Goal: Task Accomplishment & Management: Manage account settings

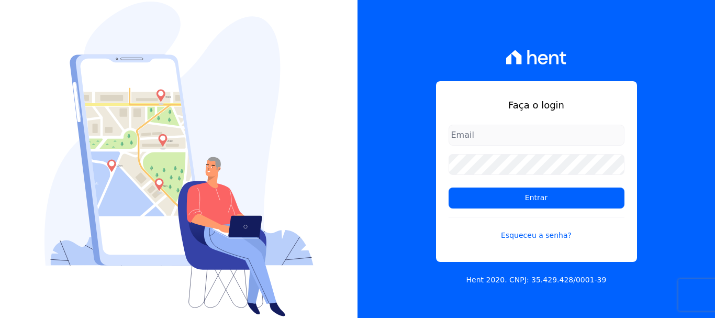
type input "[PERSON_NAME][EMAIL_ADDRESS][DOMAIN_NAME]"
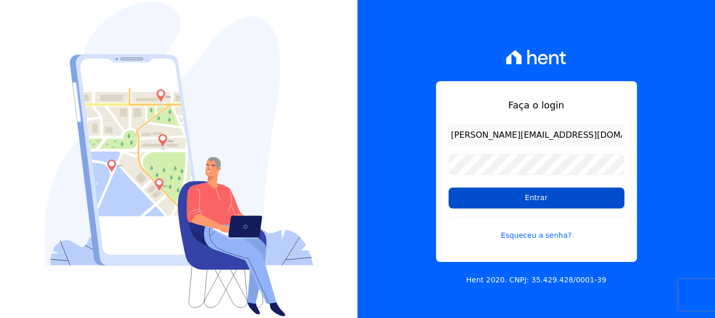
click at [524, 199] on input "Entrar" at bounding box center [537, 197] width 176 height 21
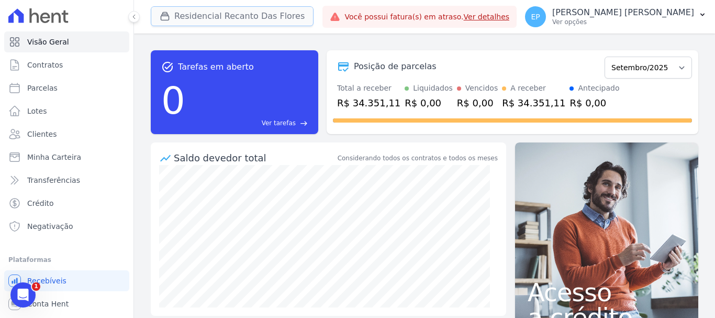
click at [159, 12] on button "Residencial Recanto Das Flores" at bounding box center [232, 16] width 163 height 20
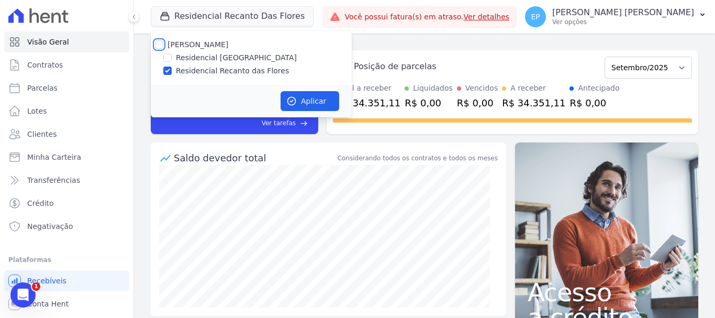
drag, startPoint x: 158, startPoint y: 43, endPoint x: 192, endPoint y: 65, distance: 40.8
click at [159, 42] on input "[PERSON_NAME]" at bounding box center [159, 44] width 8 height 8
checkbox input "true"
click at [303, 96] on button "Aplicar" at bounding box center [310, 101] width 59 height 20
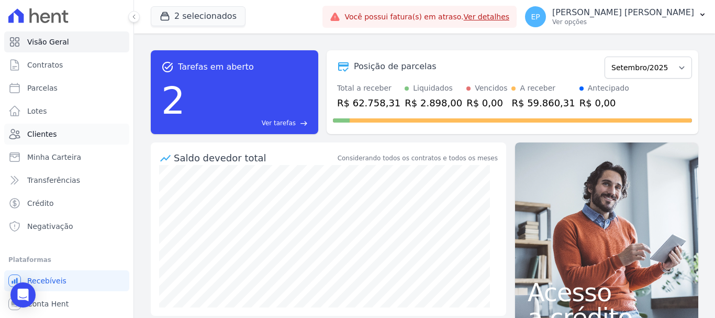
click at [37, 137] on span "Clientes" at bounding box center [41, 134] width 29 height 10
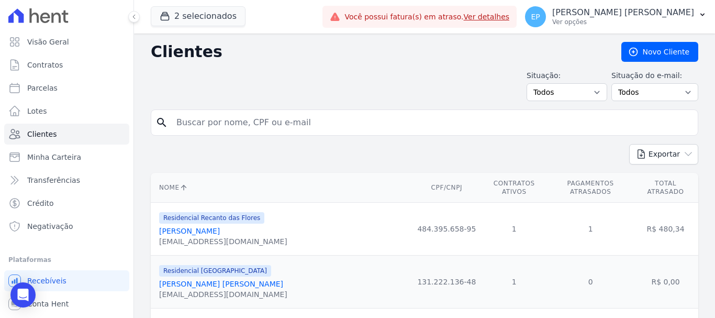
click at [215, 130] on input "search" at bounding box center [431, 122] width 523 height 21
paste input "ANA CECILIA SILVA VIEIRA"
type input "ANA CECILIA SILVA VIEIRA"
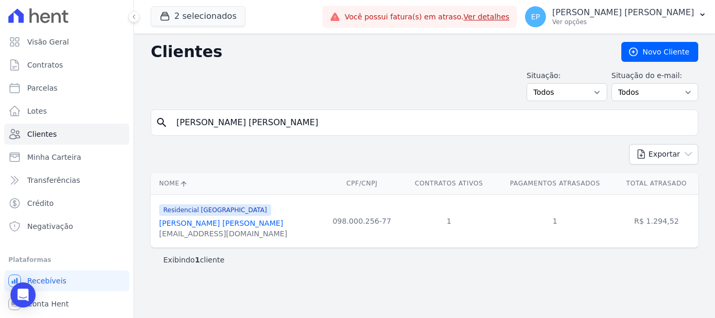
click at [209, 221] on link "[PERSON_NAME] [PERSON_NAME]" at bounding box center [221, 223] width 124 height 8
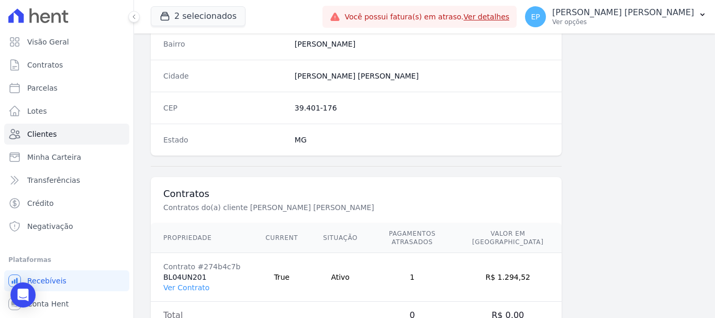
scroll to position [662, 0]
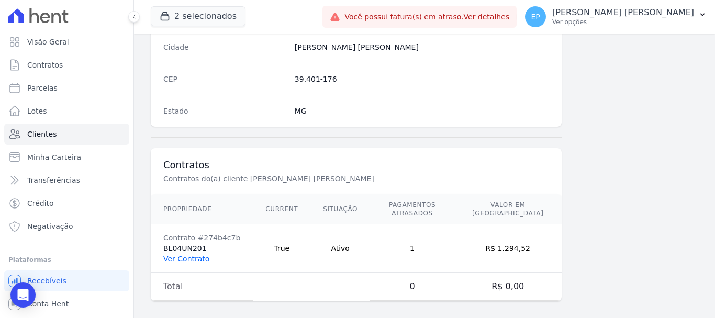
click at [197, 254] on link "Ver Contrato" at bounding box center [186, 258] width 46 height 8
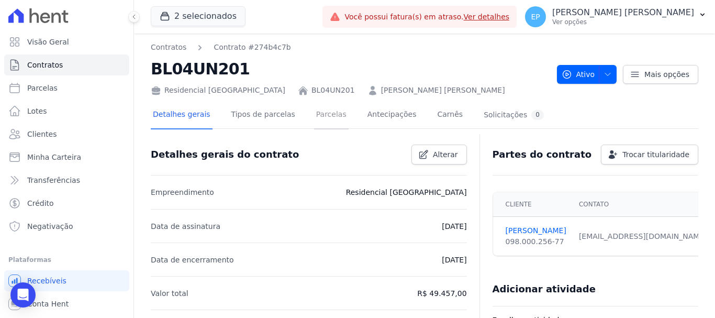
click at [317, 114] on link "Parcelas" at bounding box center [331, 116] width 35 height 28
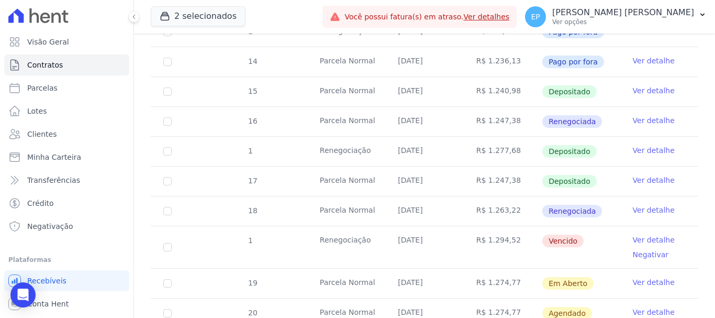
scroll to position [523, 0]
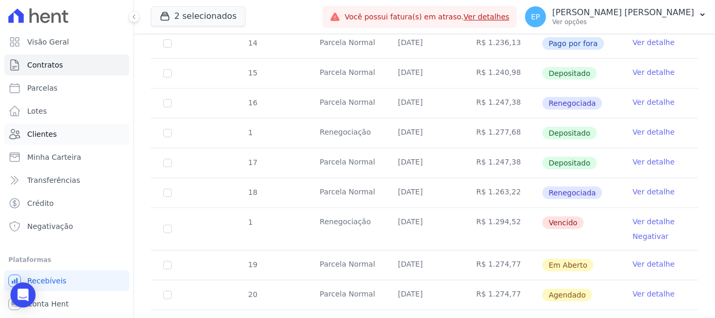
click at [53, 137] on span "Clientes" at bounding box center [41, 134] width 29 height 10
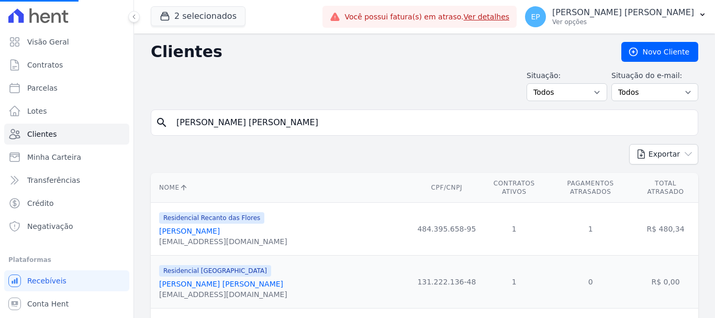
drag, startPoint x: 322, startPoint y: 124, endPoint x: 121, endPoint y: 121, distance: 201.0
click at [121, 121] on div "Visão Geral Contratos Parcelas Lotes Clientes Minha Carteira Transferências Cré…" at bounding box center [357, 159] width 715 height 318
click at [189, 122] on input "search" at bounding box center [431, 122] width 523 height 21
paste input "ANNE MELISSA LISBOA SOARES"
type input "ANNE MELISSA LISBOA SOARES"
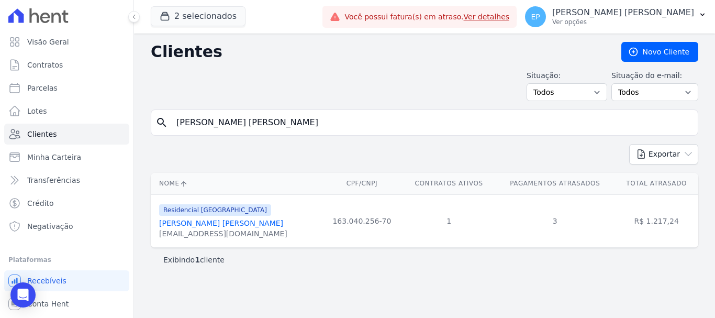
click at [216, 226] on link "[PERSON_NAME] [PERSON_NAME]" at bounding box center [221, 223] width 124 height 8
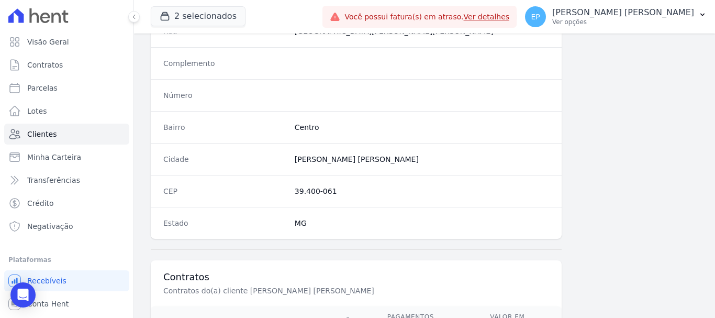
scroll to position [628, 0]
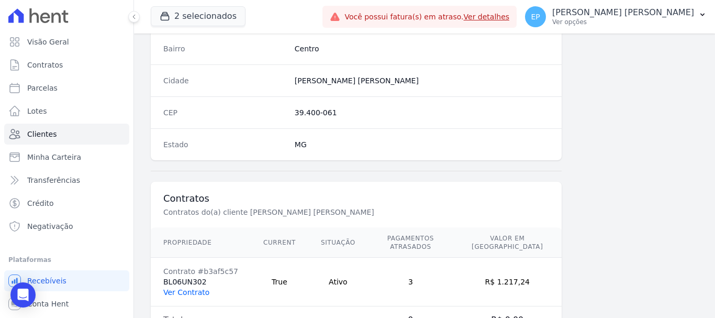
click at [184, 288] on link "Ver Contrato" at bounding box center [186, 292] width 46 height 8
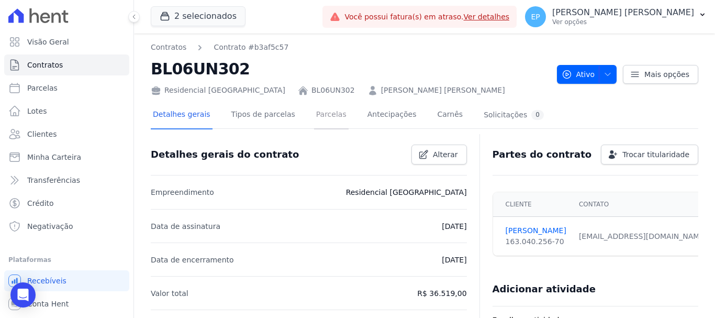
click at [318, 116] on link "Parcelas" at bounding box center [331, 116] width 35 height 28
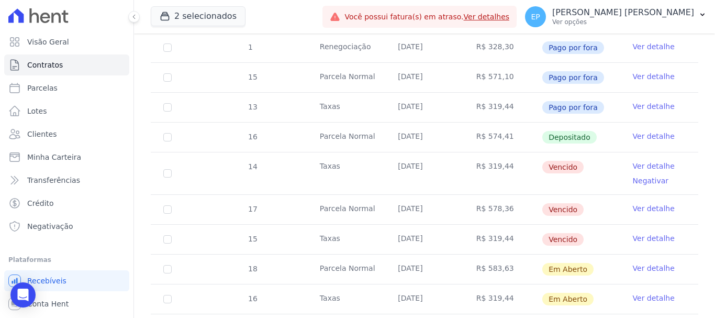
scroll to position [523, 0]
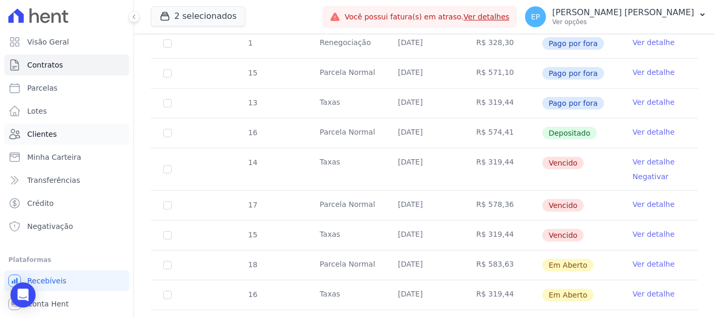
click at [37, 135] on span "Clientes" at bounding box center [41, 134] width 29 height 10
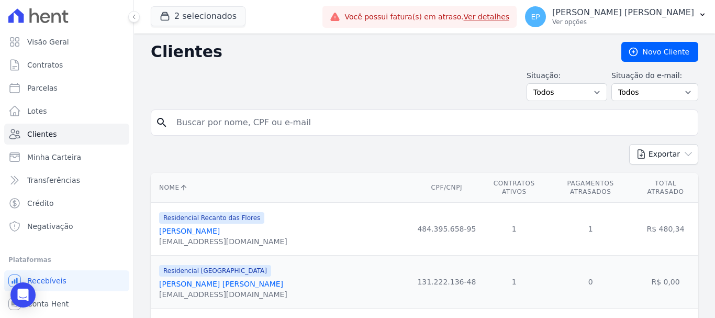
drag, startPoint x: 199, startPoint y: 126, endPoint x: 198, endPoint y: 120, distance: 5.5
click at [198, 120] on input "search" at bounding box center [431, 122] width 523 height 21
type input "helson"
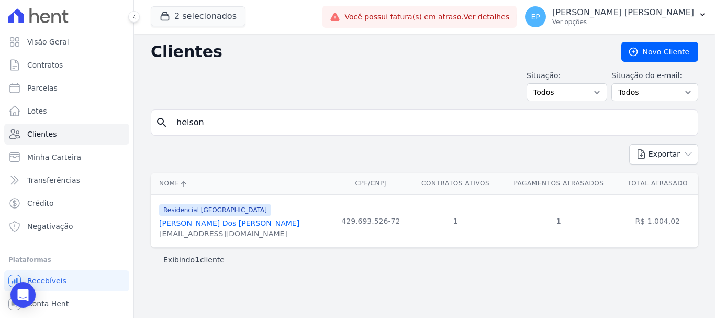
click at [200, 223] on link "Helson Xavier Dos Reis" at bounding box center [229, 223] width 140 height 8
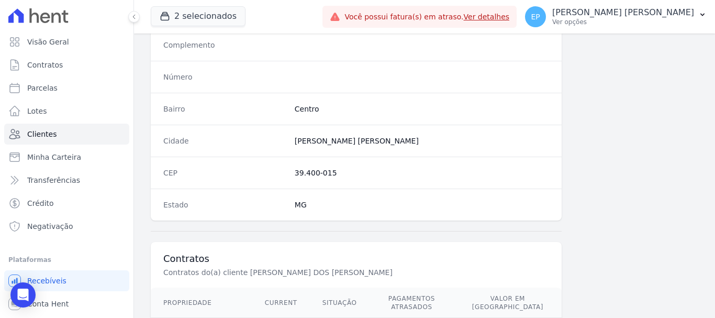
scroll to position [662, 0]
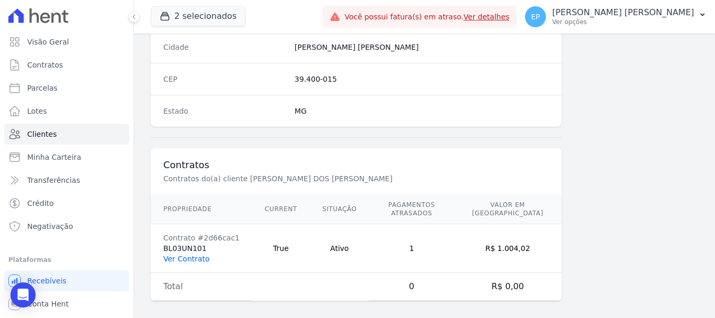
click at [180, 254] on link "Ver Contrato" at bounding box center [186, 258] width 46 height 8
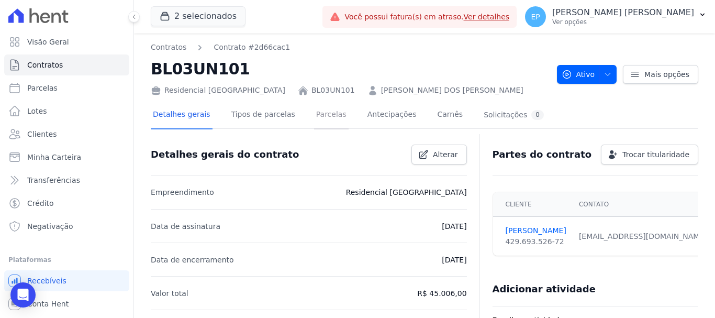
click at [314, 117] on link "Parcelas" at bounding box center [331, 116] width 35 height 28
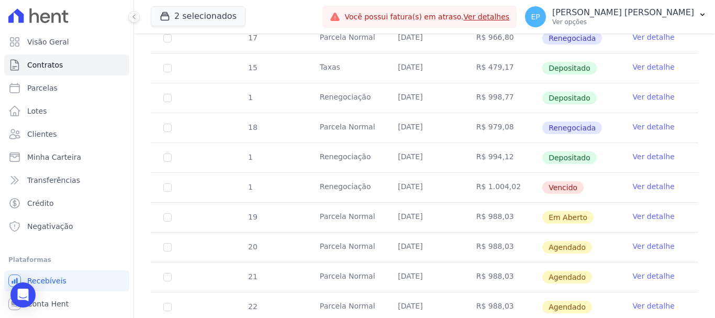
scroll to position [994, 0]
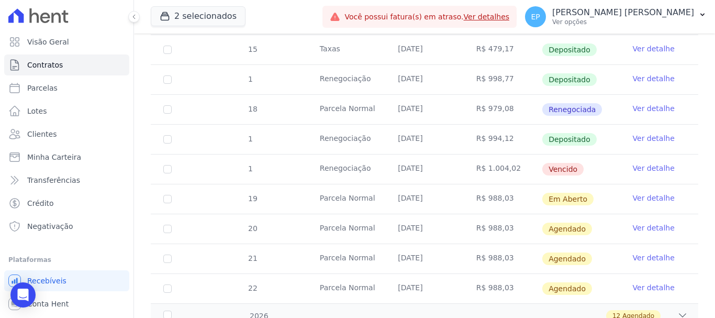
click at [650, 133] on link "Ver detalhe" at bounding box center [654, 138] width 42 height 10
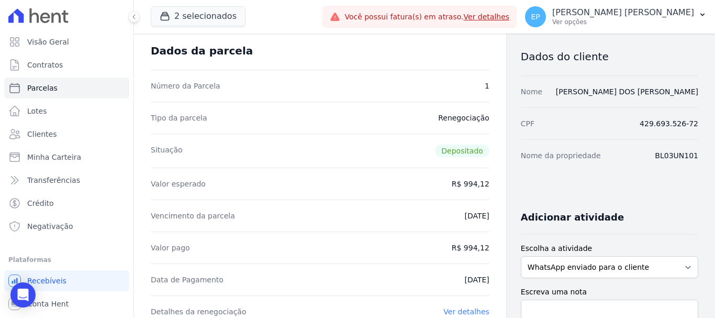
scroll to position [105, 0]
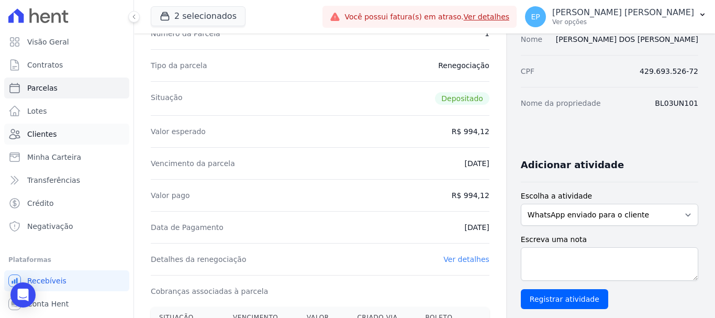
click at [41, 131] on span "Clientes" at bounding box center [41, 134] width 29 height 10
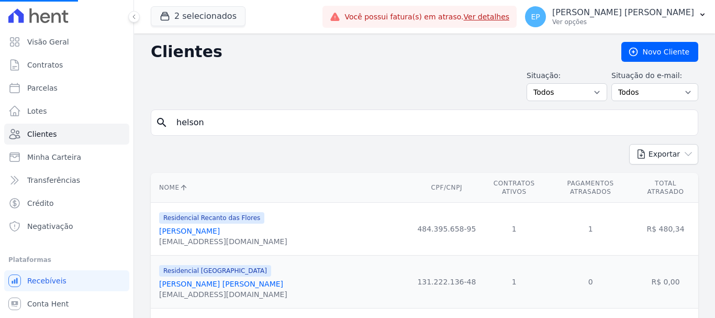
drag, startPoint x: 247, startPoint y: 126, endPoint x: 141, endPoint y: 114, distance: 105.9
click at [192, 127] on input "search" at bounding box center [431, 122] width 523 height 21
type input "izabela l"
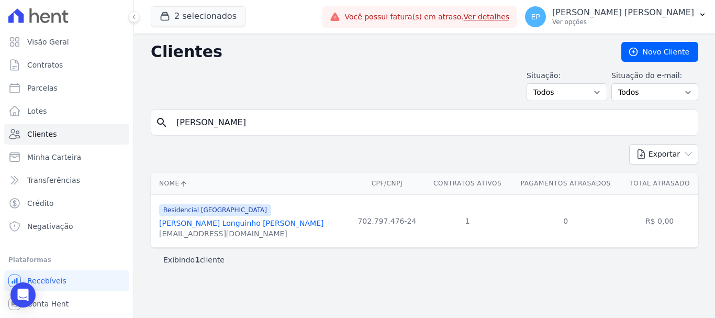
click at [210, 226] on link "Izabela Longuinho Campos" at bounding box center [241, 223] width 164 height 8
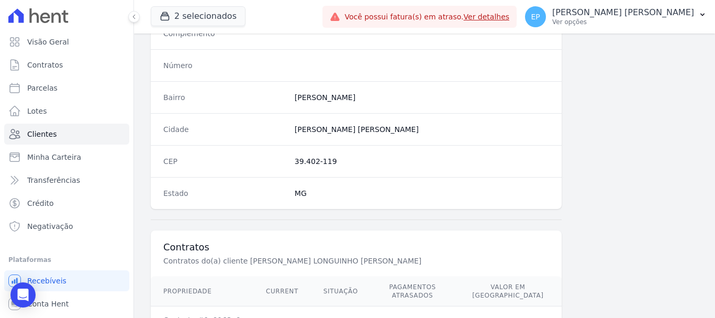
scroll to position [662, 0]
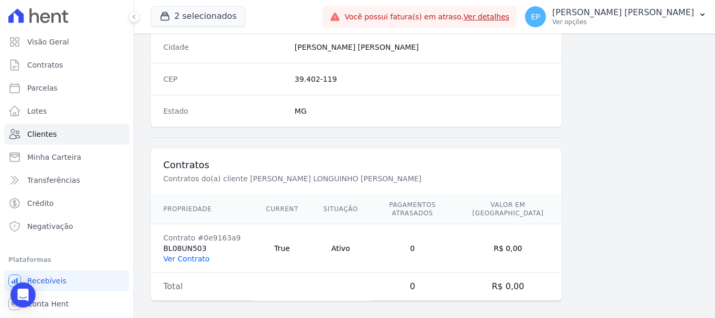
click at [195, 254] on link "Ver Contrato" at bounding box center [186, 258] width 46 height 8
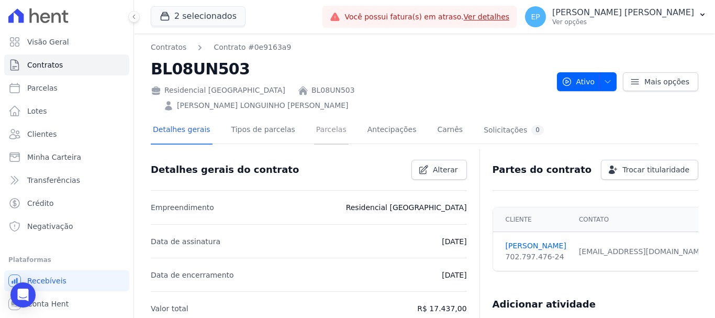
click at [320, 117] on link "Parcelas" at bounding box center [331, 131] width 35 height 28
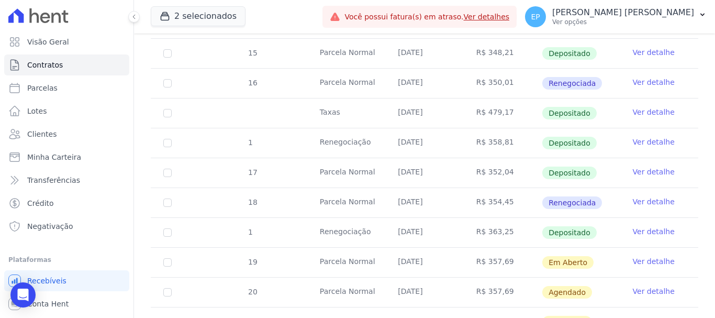
scroll to position [523, 0]
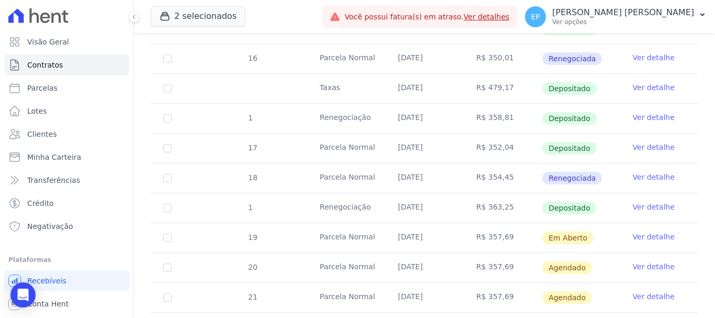
click at [657, 201] on link "Ver detalhe" at bounding box center [654, 206] width 42 height 10
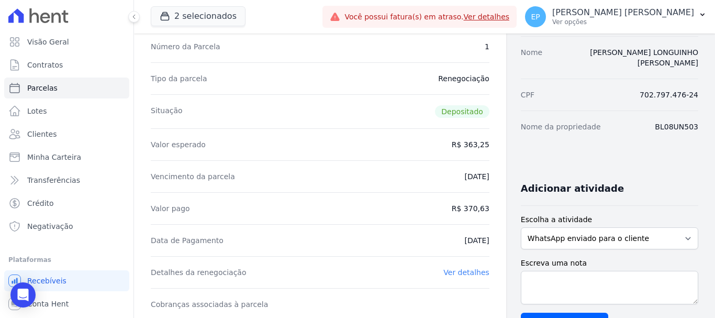
scroll to position [105, 0]
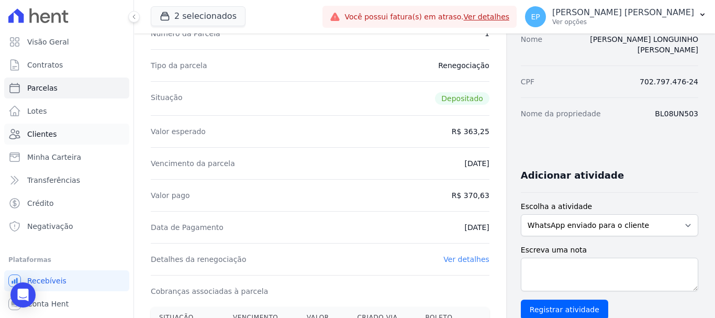
click at [33, 139] on link "Clientes" at bounding box center [66, 134] width 125 height 21
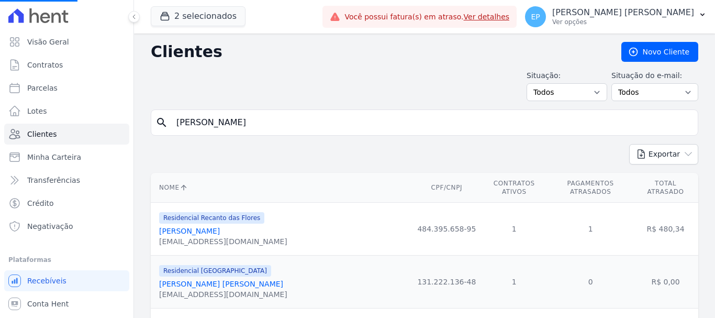
drag, startPoint x: 164, startPoint y: 124, endPoint x: 149, endPoint y: 120, distance: 16.2
type input "jo"
click at [202, 126] on input "search" at bounding box center [431, 122] width 523 height 21
type input "jona"
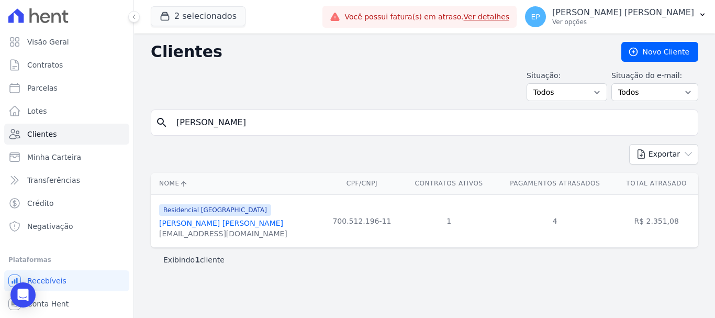
click at [206, 225] on link "Jonathas Soares Freitas Silva" at bounding box center [221, 223] width 124 height 8
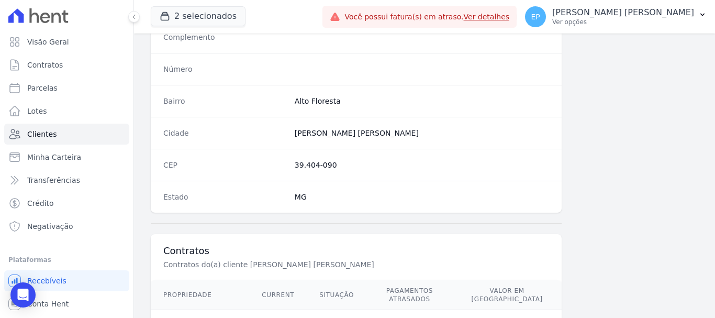
scroll to position [662, 0]
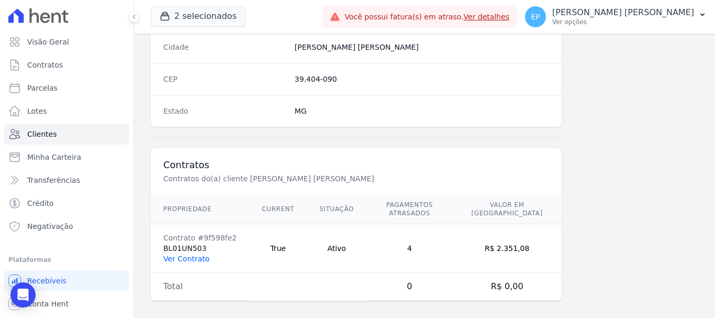
click at [185, 254] on link "Ver Contrato" at bounding box center [186, 258] width 46 height 8
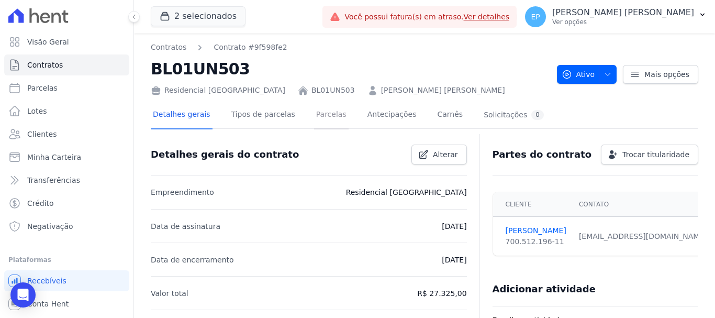
click at [320, 117] on link "Parcelas" at bounding box center [331, 116] width 35 height 28
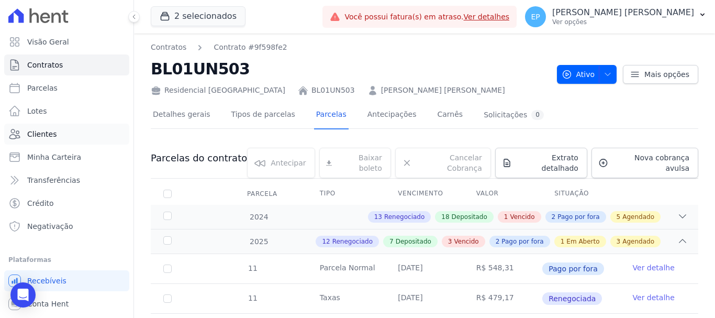
click at [46, 133] on span "Clientes" at bounding box center [41, 134] width 29 height 10
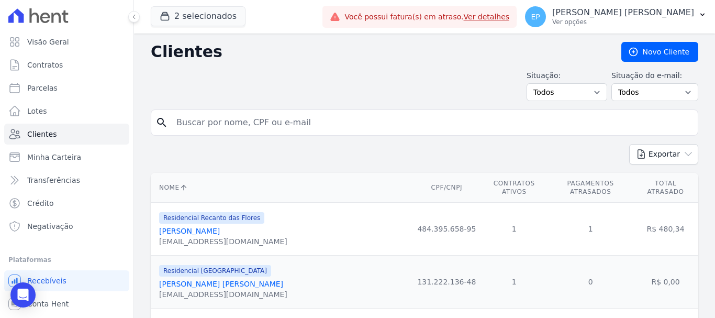
click at [130, 121] on div "Visão Geral Contratos Parcelas Lotes Clientes Minha Carteira Transferências Cré…" at bounding box center [357, 159] width 715 height 318
type input "mariel"
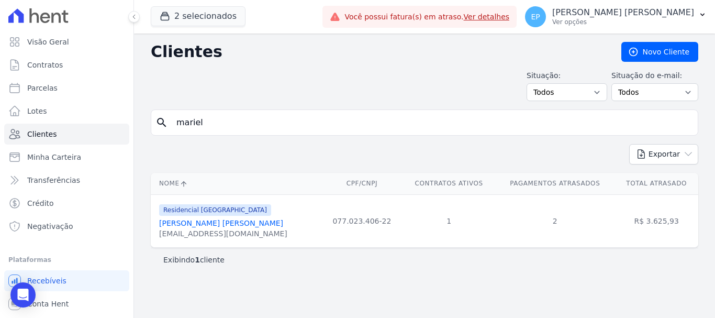
click at [193, 226] on link "Mariel Santiago Neves De Oliveira" at bounding box center [221, 223] width 124 height 8
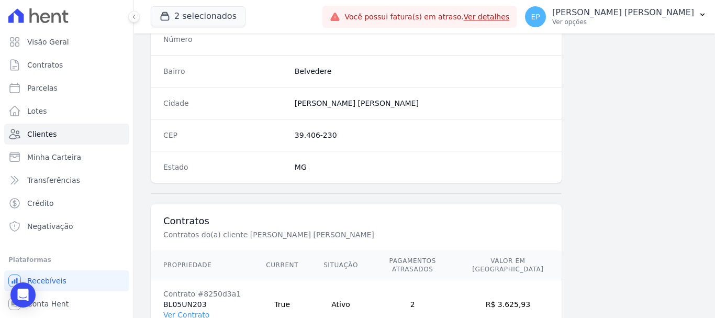
scroll to position [662, 0]
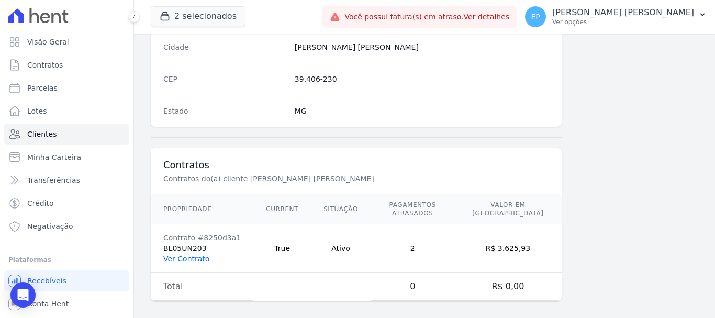
click at [184, 254] on link "Ver Contrato" at bounding box center [186, 258] width 46 height 8
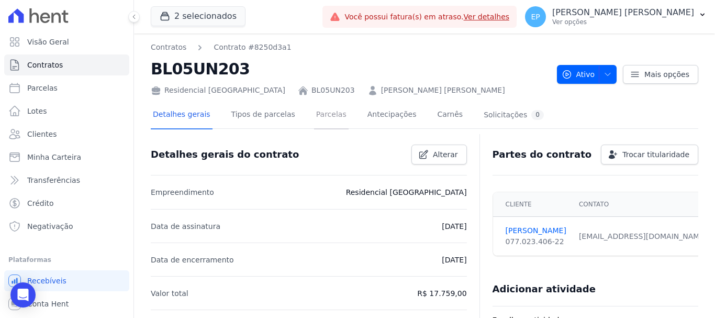
click at [321, 117] on link "Parcelas" at bounding box center [331, 116] width 35 height 28
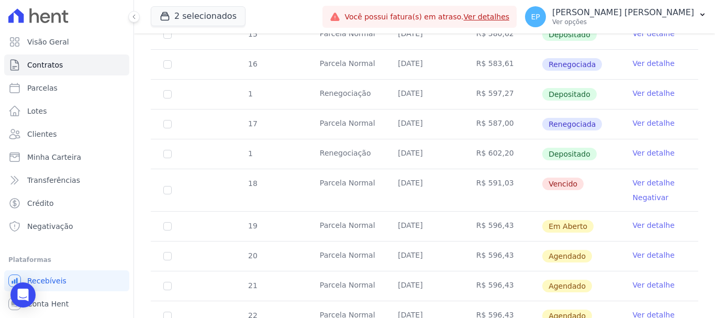
scroll to position [419, 0]
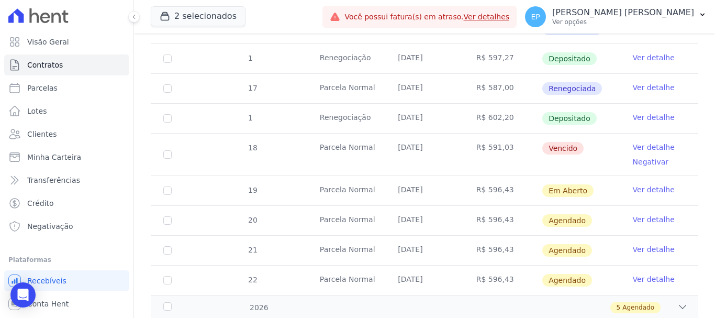
click at [648, 142] on link "Ver detalhe" at bounding box center [654, 147] width 42 height 10
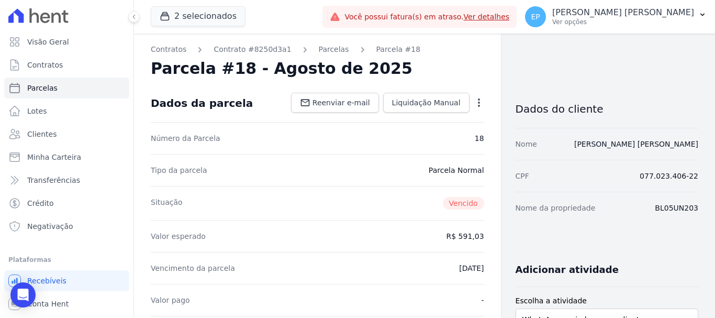
click at [474, 104] on icon "button" at bounding box center [479, 102] width 10 height 10
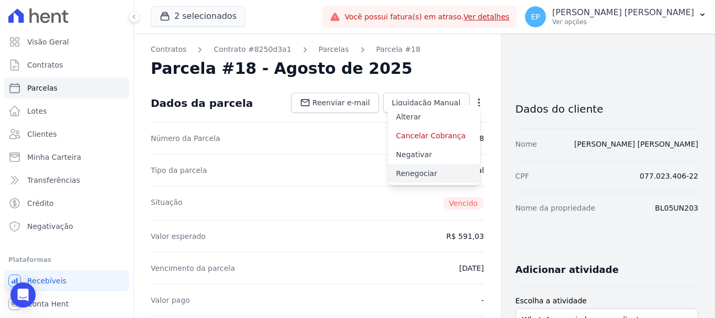
click at [412, 175] on link "Renegociar" at bounding box center [434, 173] width 92 height 19
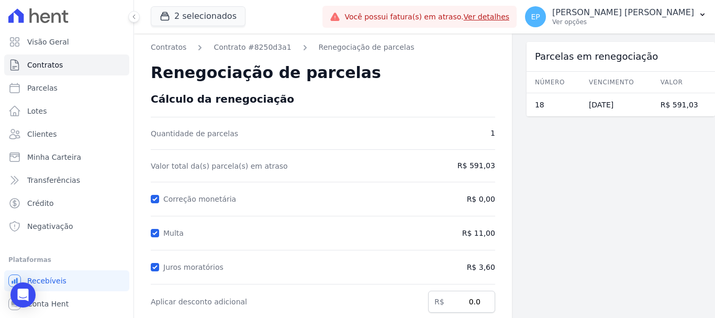
scroll to position [207, 0]
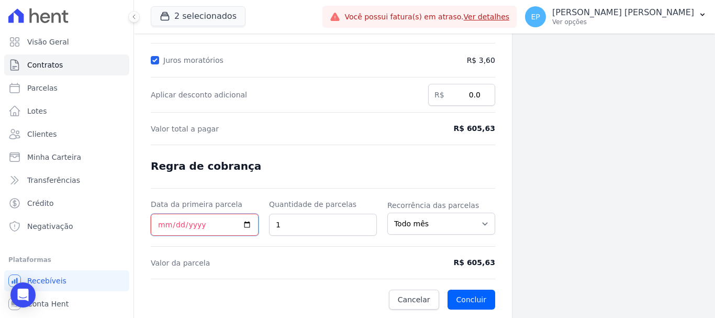
click at [161, 226] on input "Data da primeira parcela" at bounding box center [205, 225] width 108 height 22
type input "[DATE]"
click at [463, 300] on button "Concluir" at bounding box center [471, 299] width 48 height 20
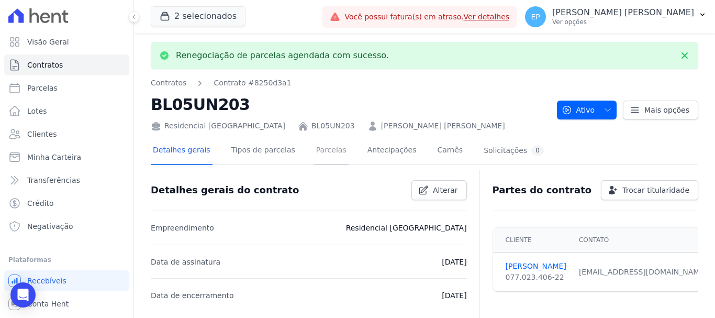
click at [314, 150] on link "Parcelas" at bounding box center [331, 151] width 35 height 28
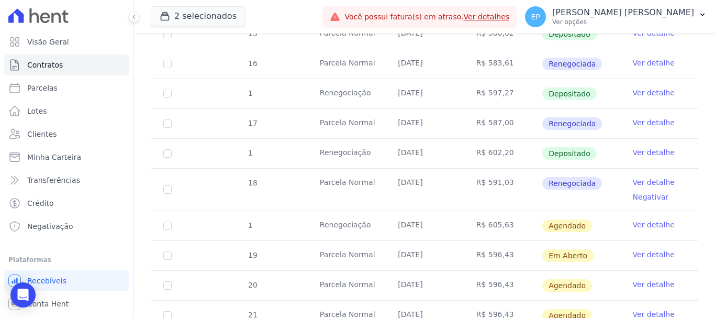
scroll to position [473, 0]
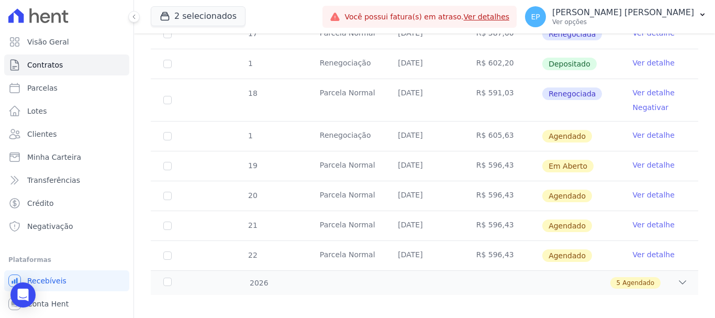
click at [652, 130] on link "Ver detalhe" at bounding box center [654, 135] width 42 height 10
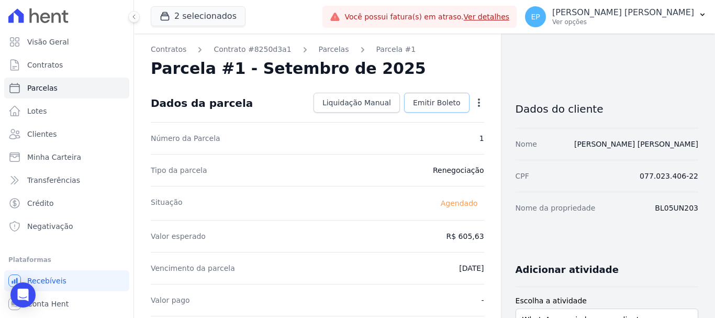
click at [433, 101] on span "Emitir Boleto" at bounding box center [437, 102] width 48 height 10
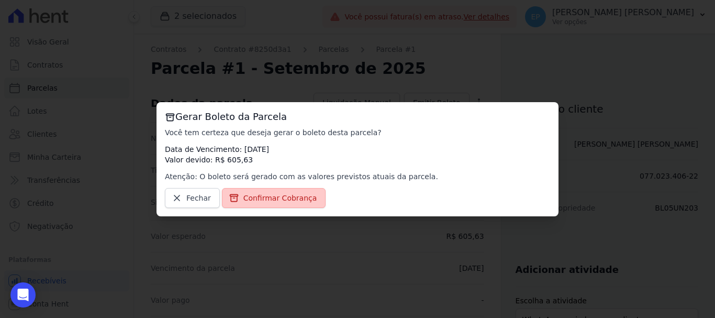
click at [286, 199] on span "Confirmar Cobrança" at bounding box center [280, 198] width 74 height 10
click at [276, 200] on span "Confirmar Cobrança" at bounding box center [280, 198] width 74 height 10
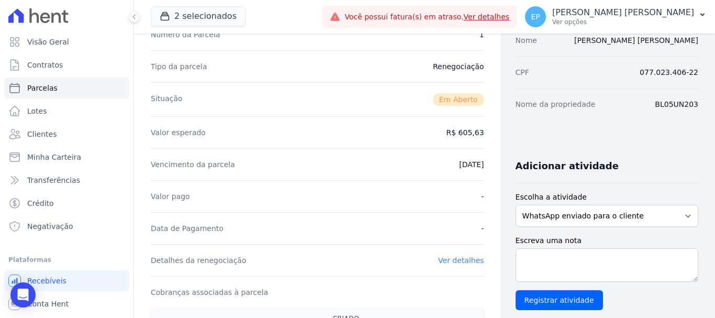
scroll to position [262, 0]
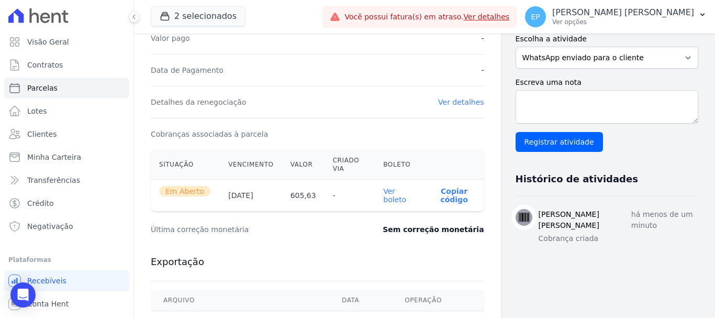
click at [447, 197] on p "Copiar código" at bounding box center [454, 195] width 43 height 17
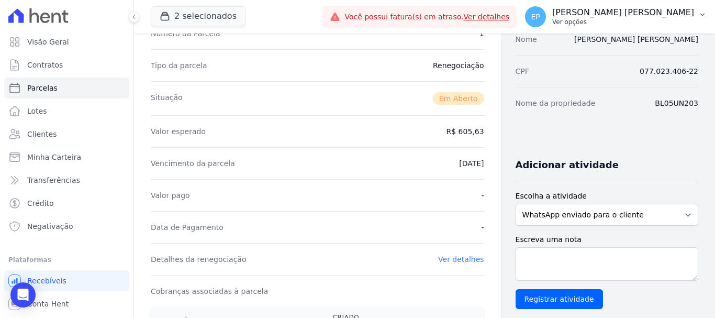
click at [665, 24] on p "Ver opções" at bounding box center [623, 22] width 142 height 8
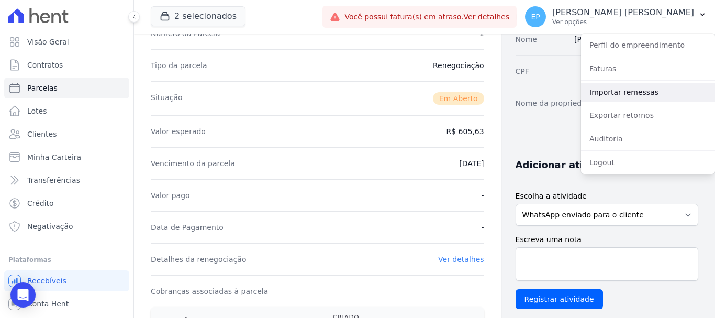
click at [602, 92] on link "Importar remessas" at bounding box center [648, 92] width 134 height 19
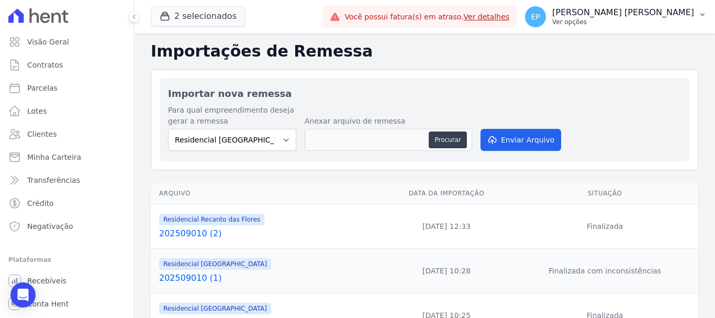
click at [656, 17] on p "[PERSON_NAME] [PERSON_NAME]" at bounding box center [623, 12] width 142 height 10
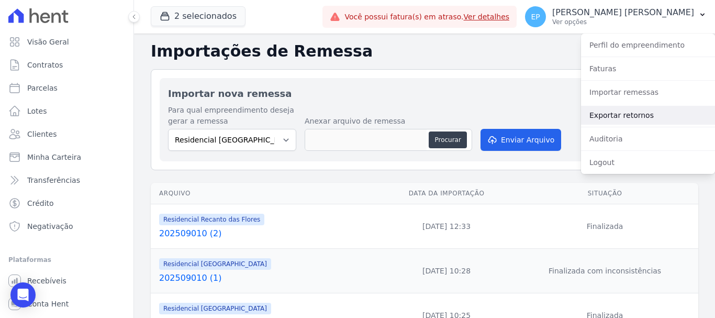
click at [606, 117] on link "Exportar retornos" at bounding box center [648, 115] width 134 height 19
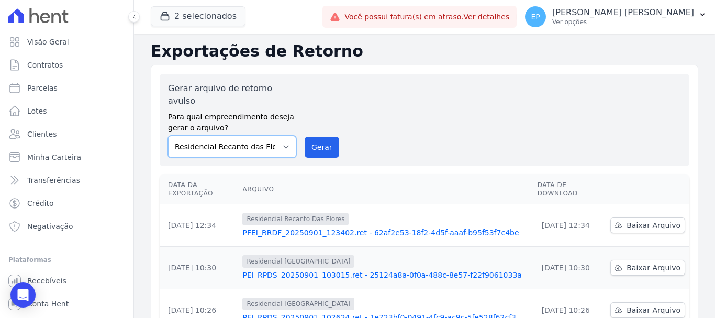
click at [266, 138] on select "Residencial Piazza Di Siena Residencial Recanto das Flores" at bounding box center [232, 147] width 128 height 22
select select "676d65bc-c0c9-47de-aba1-80f9b00b3362"
click at [168, 136] on select "Residencial Piazza Di Siena Residencial Recanto das Flores" at bounding box center [232, 147] width 128 height 22
click at [328, 137] on button "Gerar" at bounding box center [322, 147] width 35 height 21
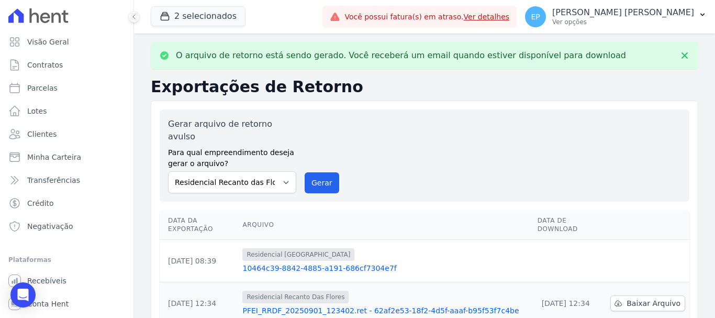
scroll to position [52, 0]
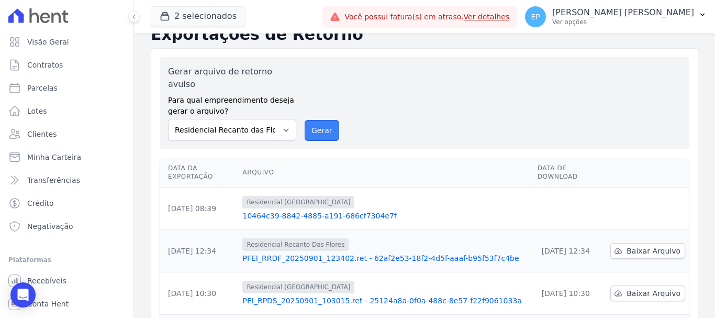
click at [327, 120] on button "Gerar" at bounding box center [322, 130] width 35 height 21
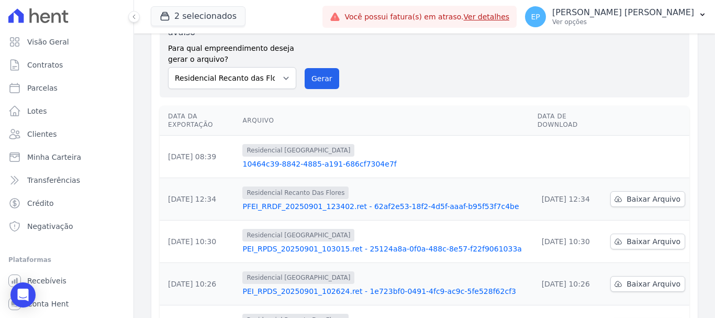
scroll to position [105, 0]
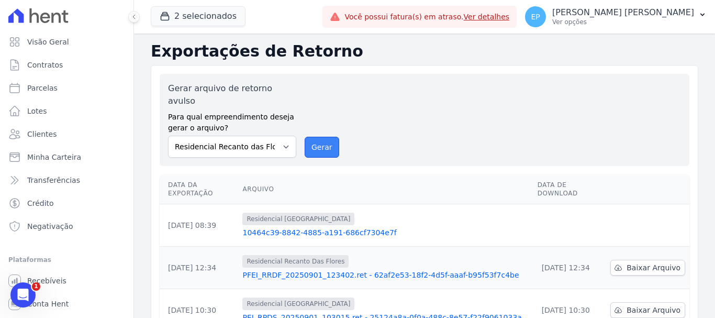
click at [318, 137] on button "Gerar" at bounding box center [322, 147] width 35 height 21
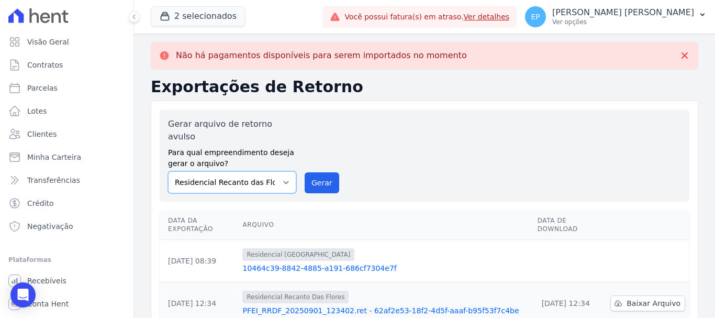
click at [277, 171] on select "Residencial [GEOGRAPHIC_DATA] Residencial Recanto das Flores" at bounding box center [232, 182] width 128 height 22
select select "676d65bc-c0c9-47de-aba1-80f9b00b3362"
click at [168, 171] on select "Residencial Piazza Di Siena Residencial Recanto das Flores" at bounding box center [232, 182] width 128 height 22
click at [308, 173] on button "Gerar" at bounding box center [322, 182] width 35 height 21
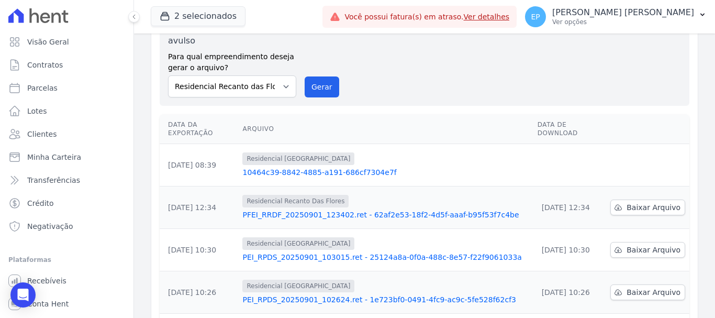
scroll to position [105, 0]
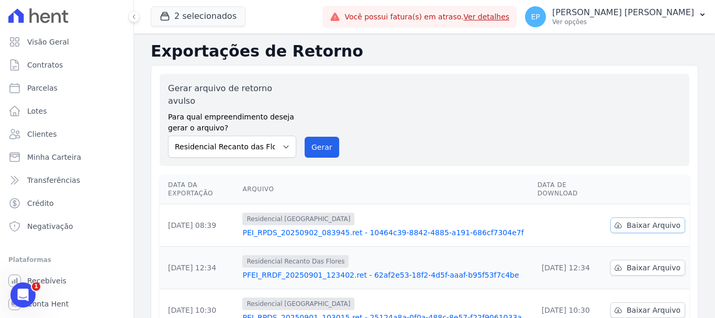
click at [635, 217] on link "Baixar Arquivo" at bounding box center [647, 225] width 75 height 16
click at [649, 220] on span "Baixar Arquivo" at bounding box center [653, 225] width 54 height 10
click at [48, 135] on span "Clientes" at bounding box center [41, 134] width 29 height 10
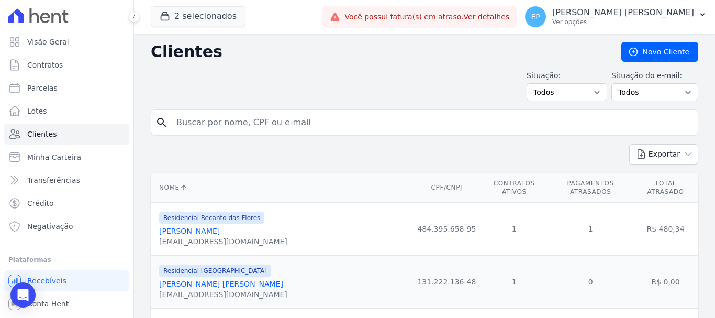
click at [256, 114] on input "search" at bounding box center [431, 122] width 523 height 21
paste input "PAULO MARCOS DE JESUS OLIVEIRA"
type input "PAULO MARCOS DE JESUS OLIVEIRA"
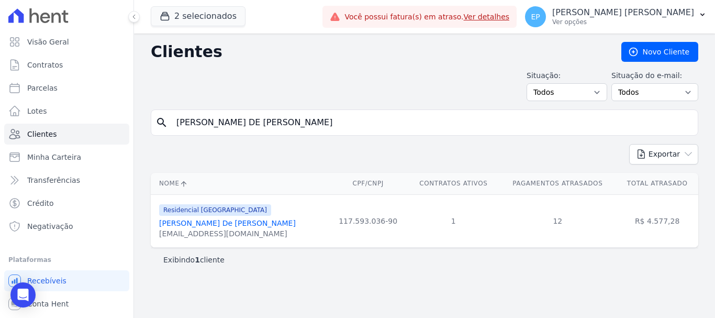
click at [247, 226] on link "Paulo Marcos De Jesus Oliveira" at bounding box center [227, 223] width 137 height 8
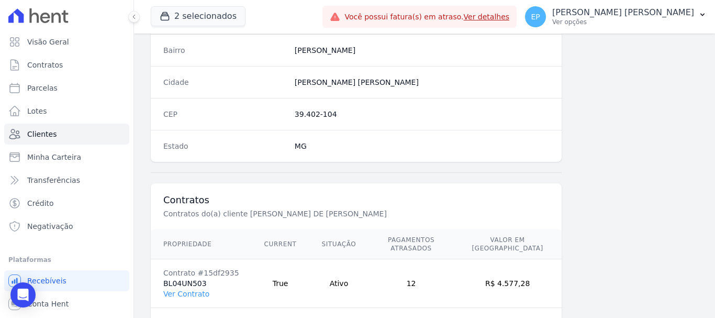
scroll to position [662, 0]
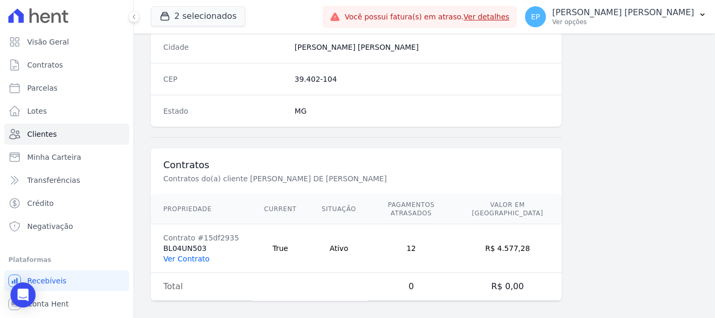
click at [187, 254] on link "Ver Contrato" at bounding box center [186, 258] width 46 height 8
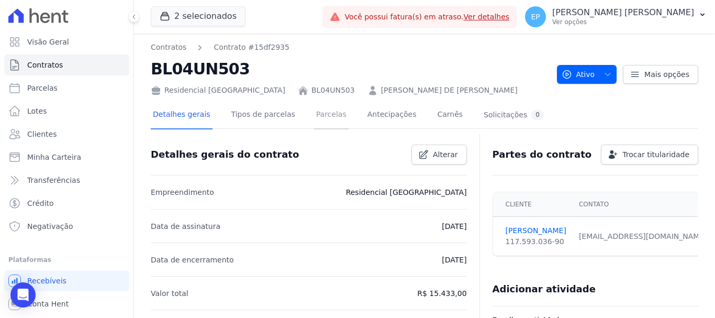
click at [317, 114] on link "Parcelas" at bounding box center [331, 116] width 35 height 28
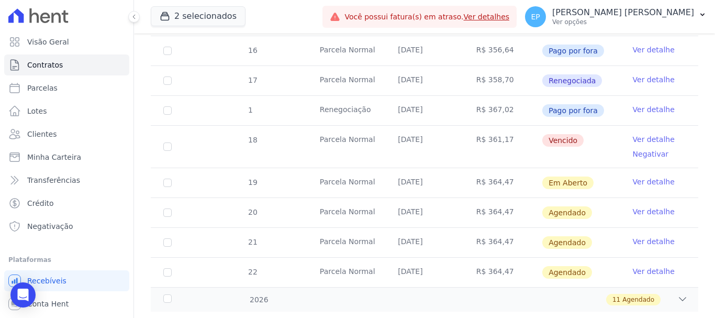
scroll to position [413, 0]
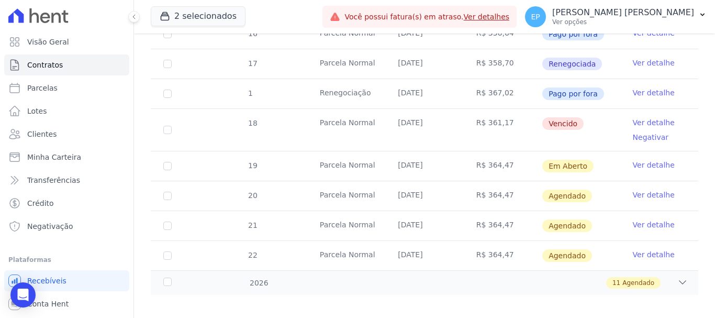
click at [646, 117] on link "Ver detalhe" at bounding box center [654, 122] width 42 height 10
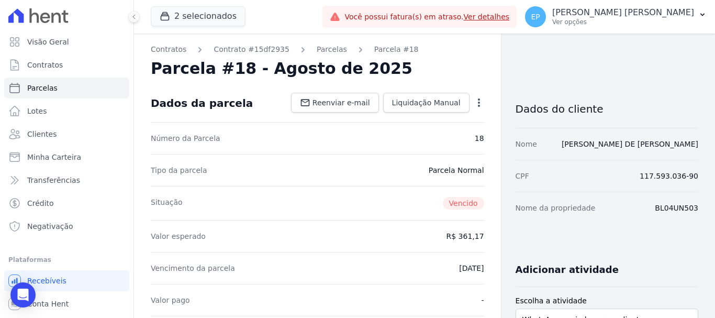
click at [474, 99] on icon "button" at bounding box center [479, 102] width 10 height 10
click at [353, 151] on div "Número da Parcela 18" at bounding box center [317, 138] width 333 height 32
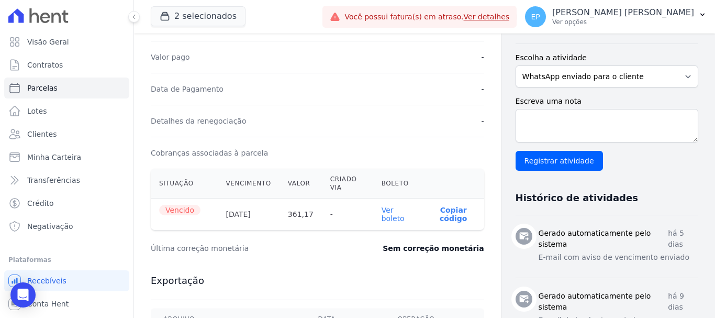
scroll to position [262, 0]
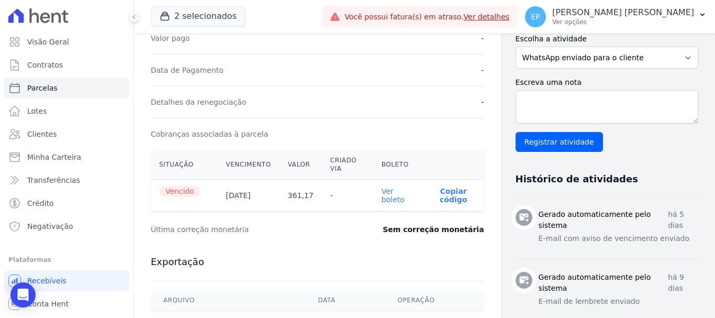
click at [447, 196] on p "Copiar código" at bounding box center [453, 195] width 44 height 17
click at [50, 136] on span "Clientes" at bounding box center [41, 134] width 29 height 10
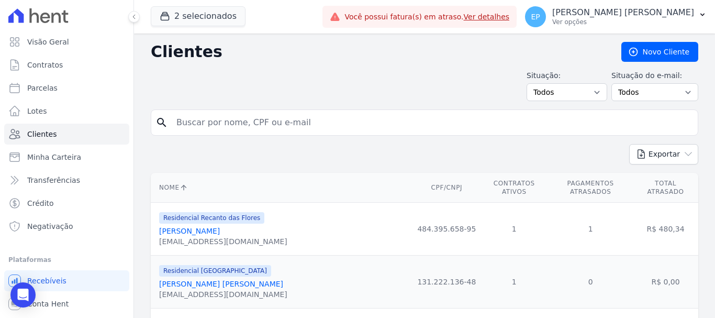
click at [161, 124] on div "search" at bounding box center [424, 122] width 547 height 26
type input "poll"
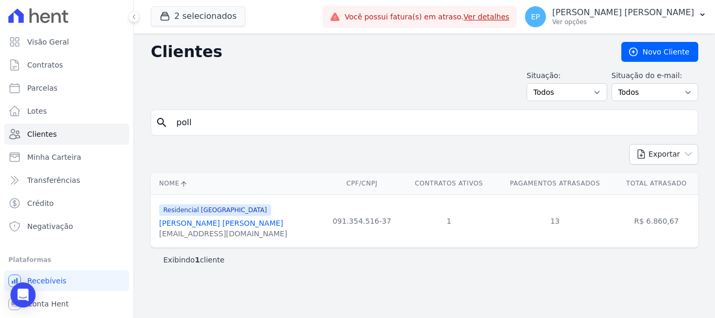
click at [208, 223] on link "Pollyana Mendes Gonçalves" at bounding box center [221, 223] width 124 height 8
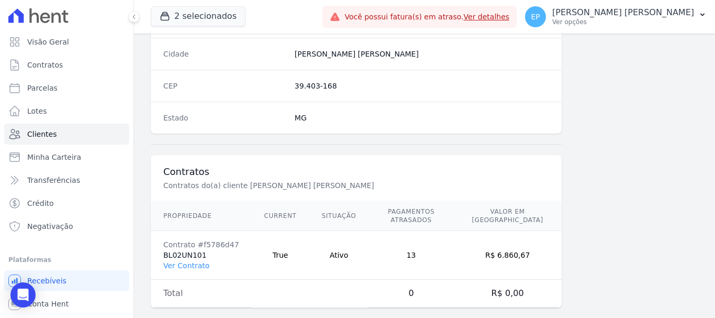
scroll to position [662, 0]
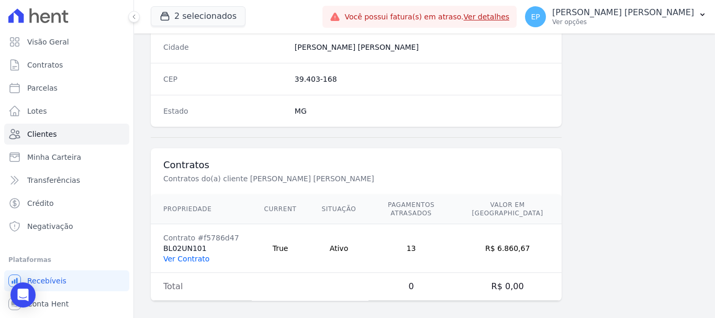
click at [194, 254] on link "Ver Contrato" at bounding box center [186, 258] width 46 height 8
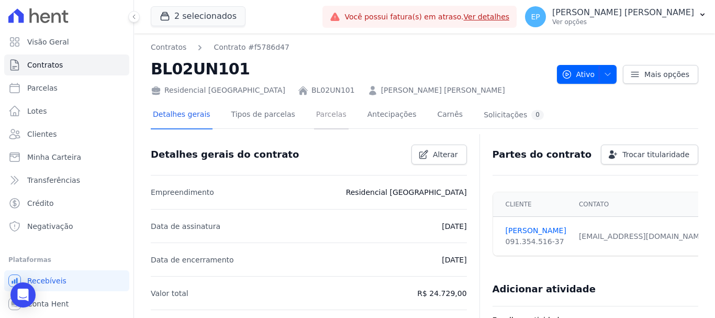
click at [321, 116] on link "Parcelas" at bounding box center [331, 116] width 35 height 28
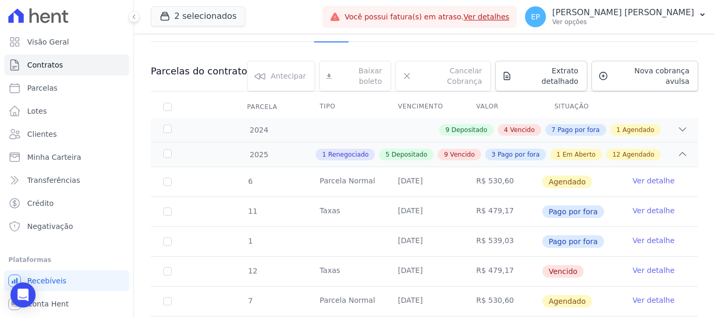
scroll to position [262, 0]
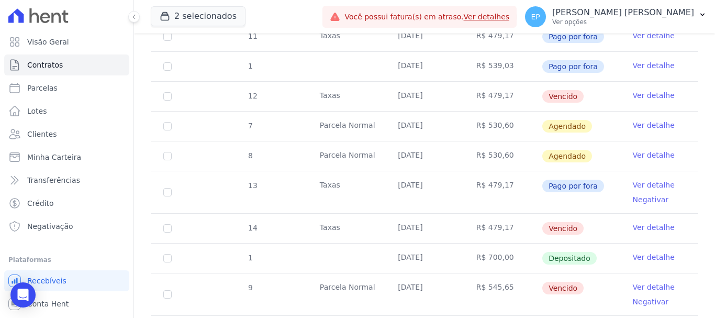
click at [636, 90] on link "Ver detalhe" at bounding box center [654, 95] width 42 height 10
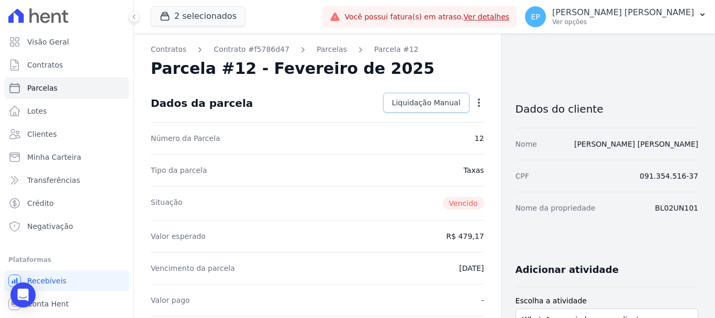
click at [408, 107] on span "Liquidação Manual" at bounding box center [426, 102] width 69 height 10
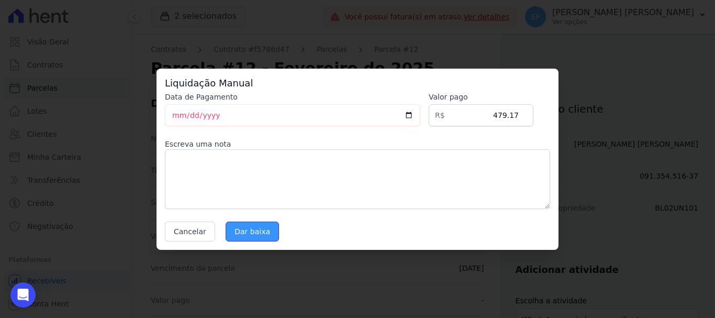
click at [248, 231] on input "Dar baixa" at bounding box center [252, 231] width 53 height 20
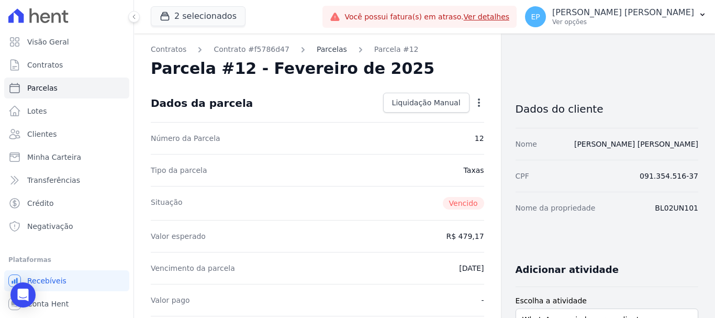
click at [317, 46] on link "Parcelas" at bounding box center [332, 49] width 30 height 11
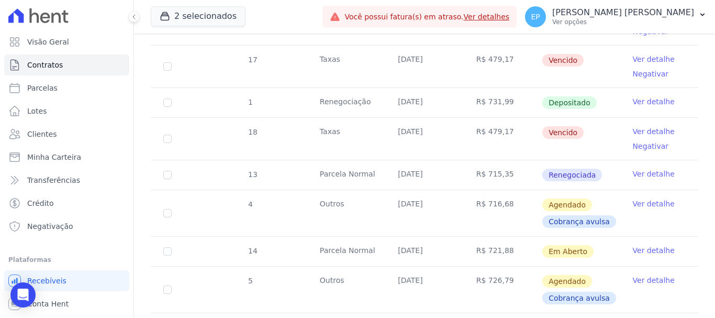
scroll to position [890, 0]
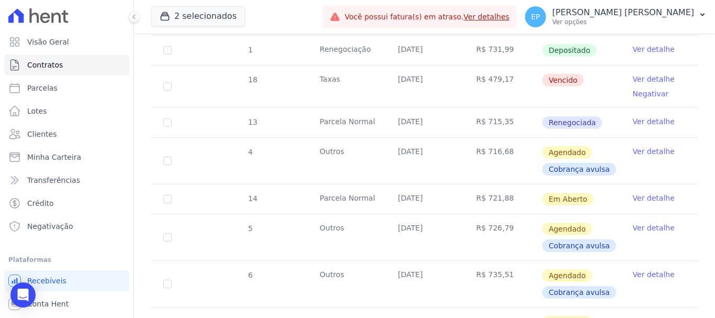
click at [644, 116] on link "Ver detalhe" at bounding box center [654, 121] width 42 height 10
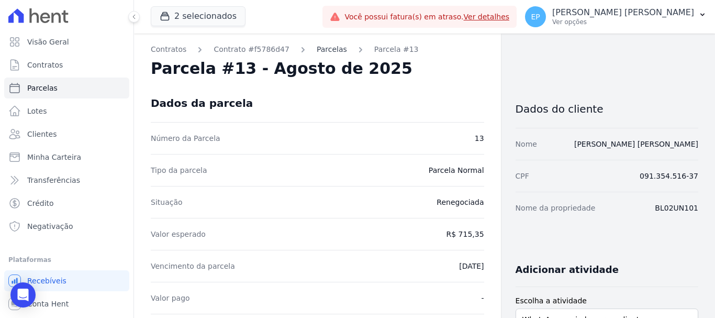
drag, startPoint x: 324, startPoint y: 51, endPoint x: 331, endPoint y: 50, distance: 6.3
click at [326, 50] on link "Parcelas" at bounding box center [332, 49] width 30 height 11
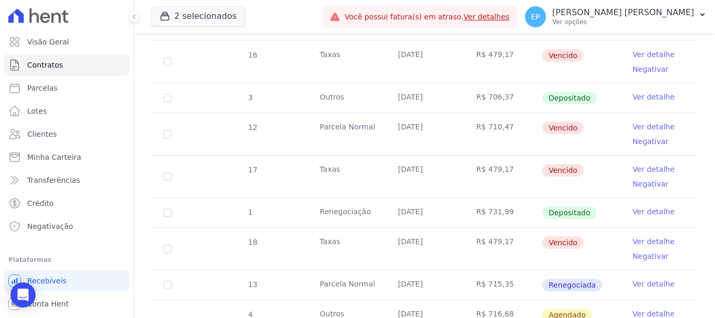
scroll to position [733, 0]
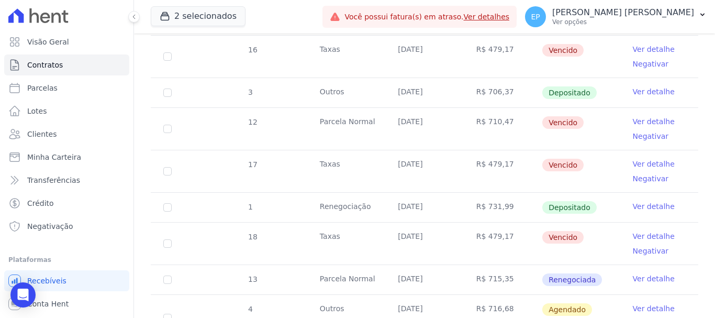
click at [639, 201] on link "Ver detalhe" at bounding box center [654, 206] width 42 height 10
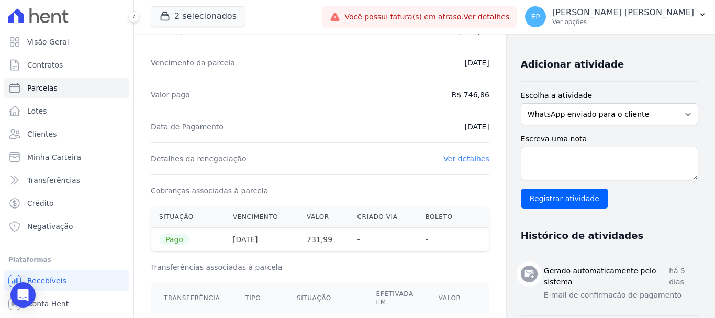
scroll to position [209, 0]
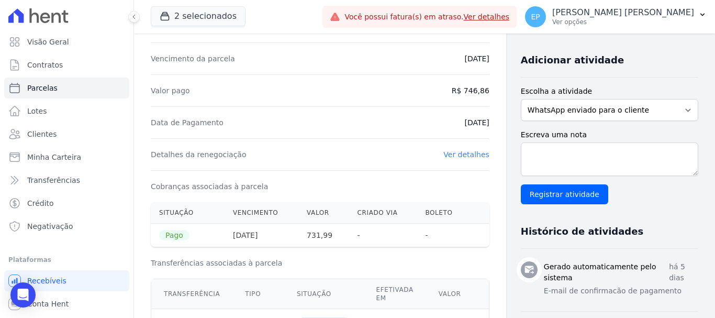
click at [457, 155] on link "Ver detalhes" at bounding box center [466, 154] width 46 height 8
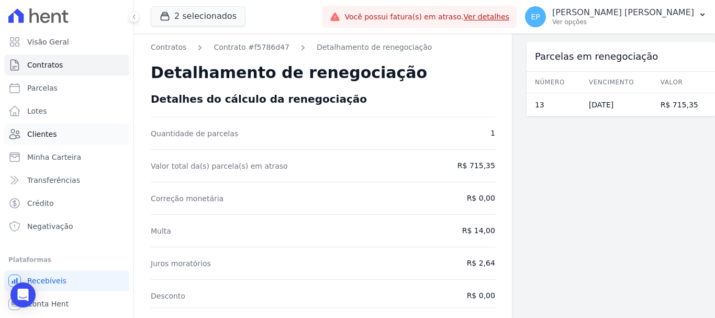
click at [48, 133] on span "Clientes" at bounding box center [41, 134] width 29 height 10
click at [30, 136] on span "Clientes" at bounding box center [41, 134] width 29 height 10
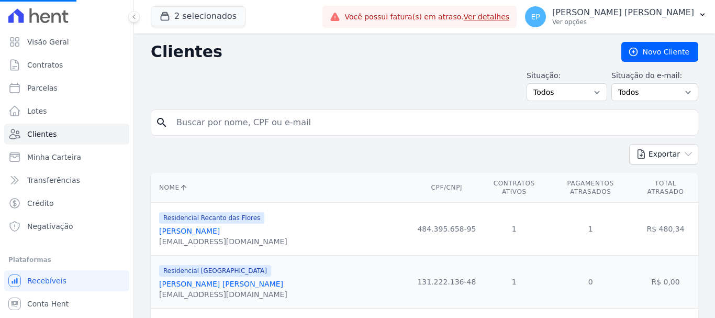
drag, startPoint x: 203, startPoint y: 124, endPoint x: 209, endPoint y: 124, distance: 6.3
click at [205, 124] on input "search" at bounding box center [431, 122] width 523 height 21
type input "t"
click at [209, 124] on input "search" at bounding box center [431, 122] width 523 height 21
type input "tali"
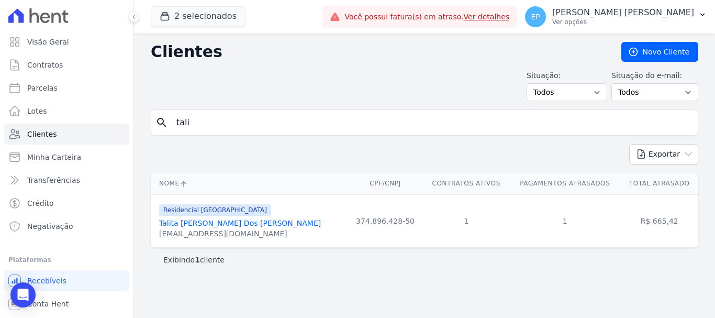
click at [204, 222] on link "Talita [PERSON_NAME] Dos [PERSON_NAME]" at bounding box center [240, 223] width 162 height 8
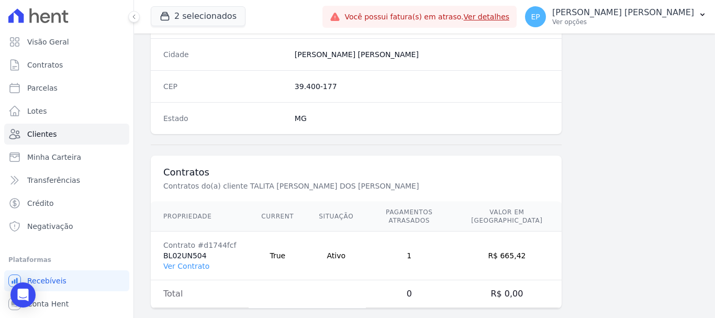
scroll to position [662, 0]
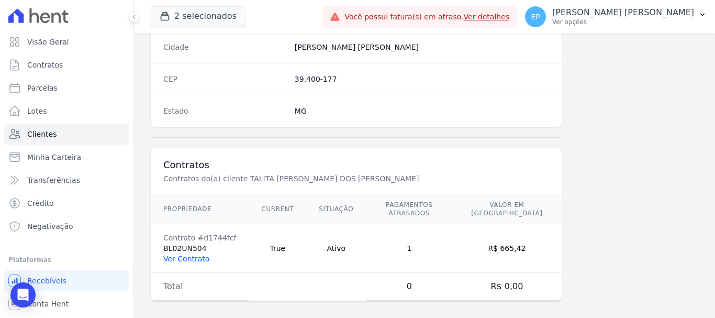
click at [185, 254] on link "Ver Contrato" at bounding box center [186, 258] width 46 height 8
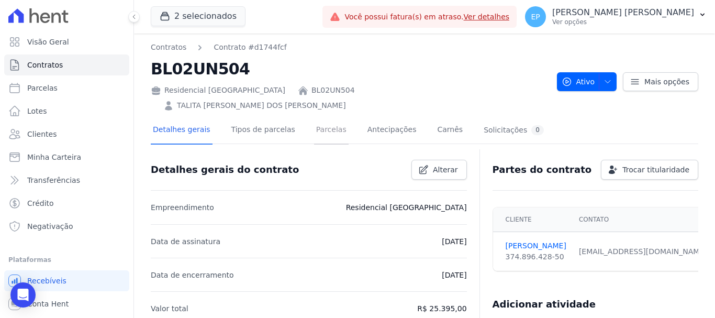
click at [320, 117] on link "Parcelas" at bounding box center [331, 131] width 35 height 28
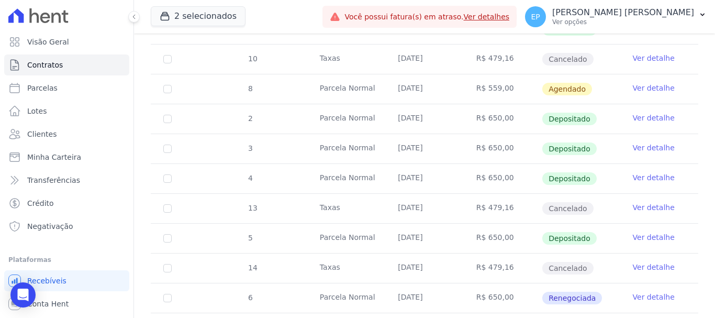
scroll to position [471, 0]
